Goal: Task Accomplishment & Management: Manage account settings

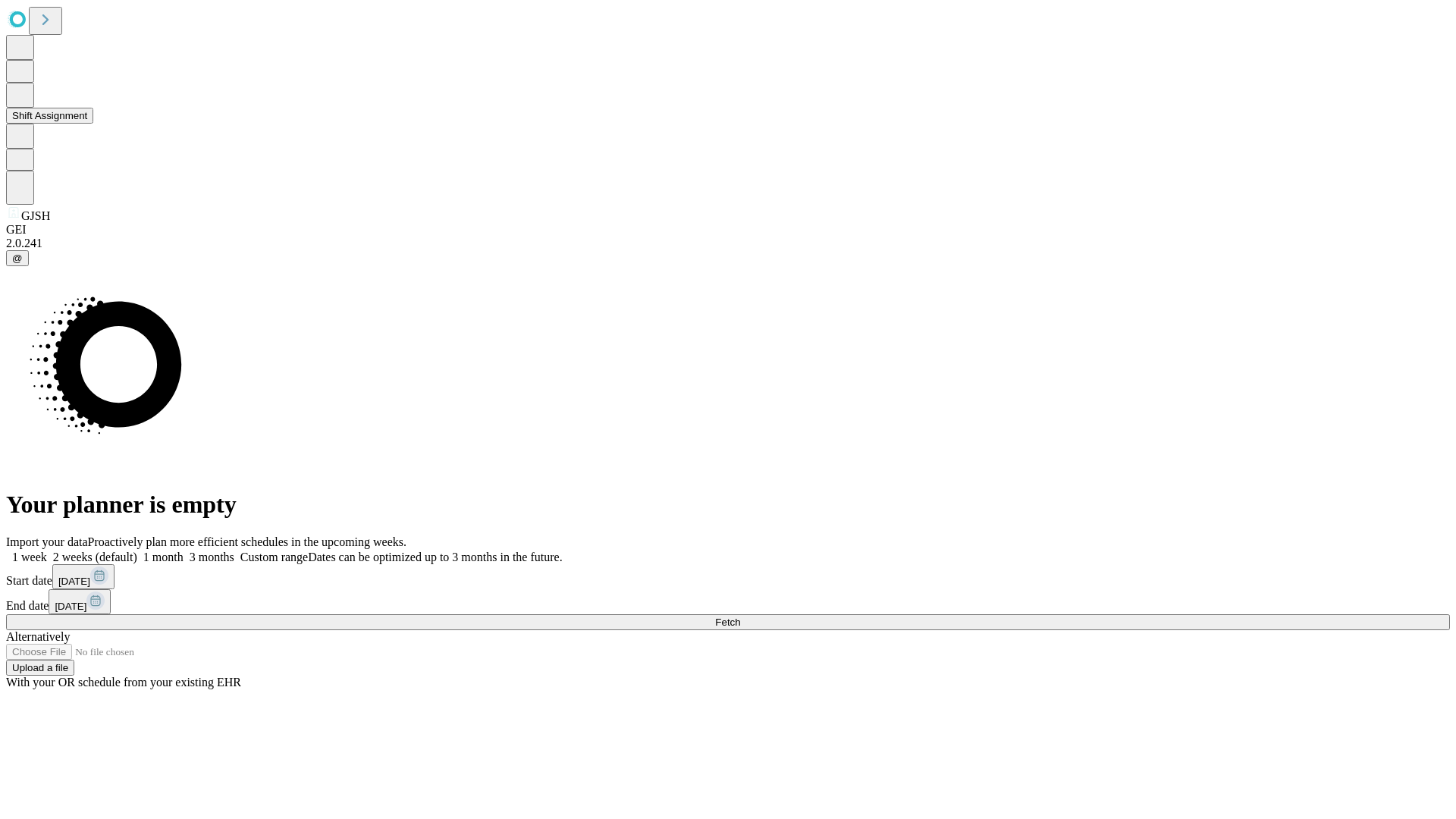
click at [93, 124] on button "Shift Assignment" at bounding box center [50, 116] width 88 height 16
